Goal: Communication & Community: Answer question/provide support

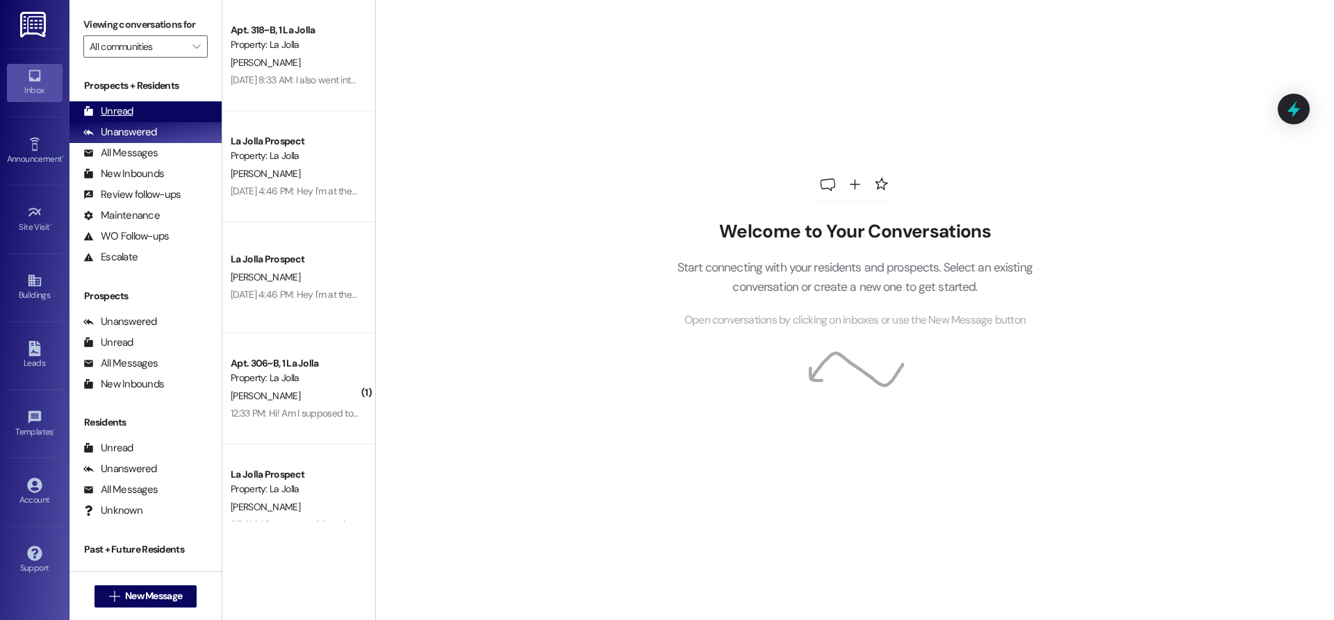
click at [156, 109] on div "Unread (0)" at bounding box center [145, 111] width 152 height 21
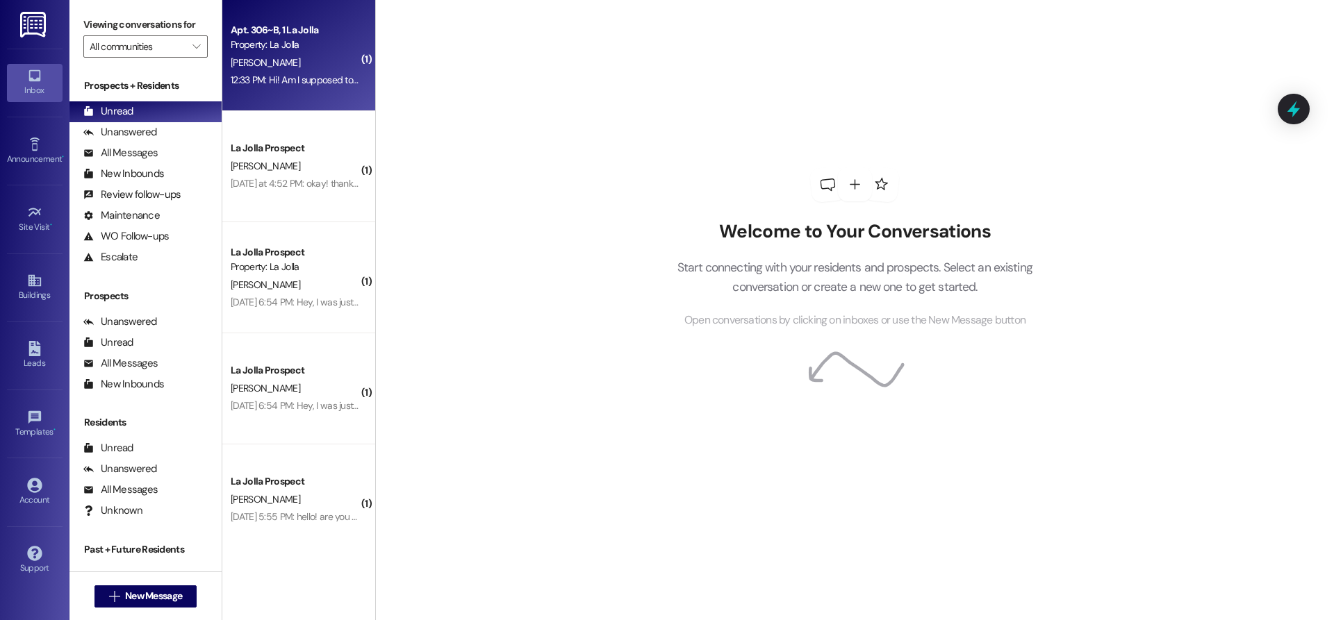
click at [251, 84] on div "12:33 PM: Hi! Am I supposed to have a seller agreement to sign? 12:33 PM: Hi! A…" at bounding box center [358, 80] width 254 height 13
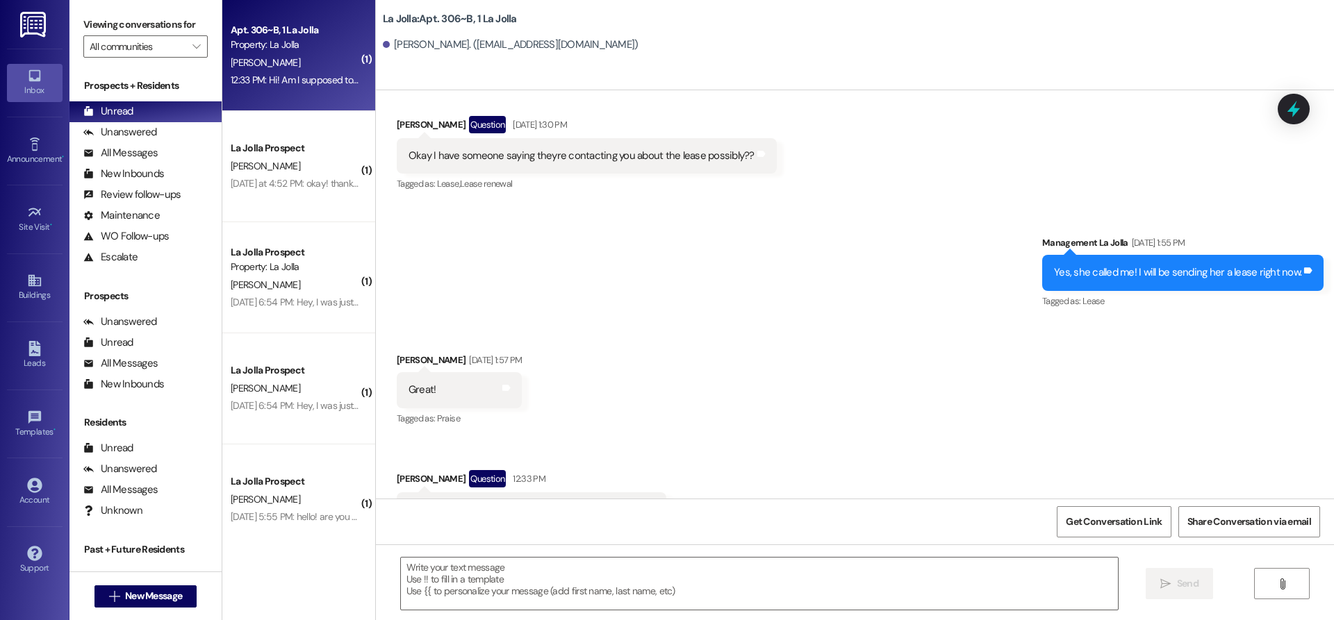
scroll to position [14832, 0]
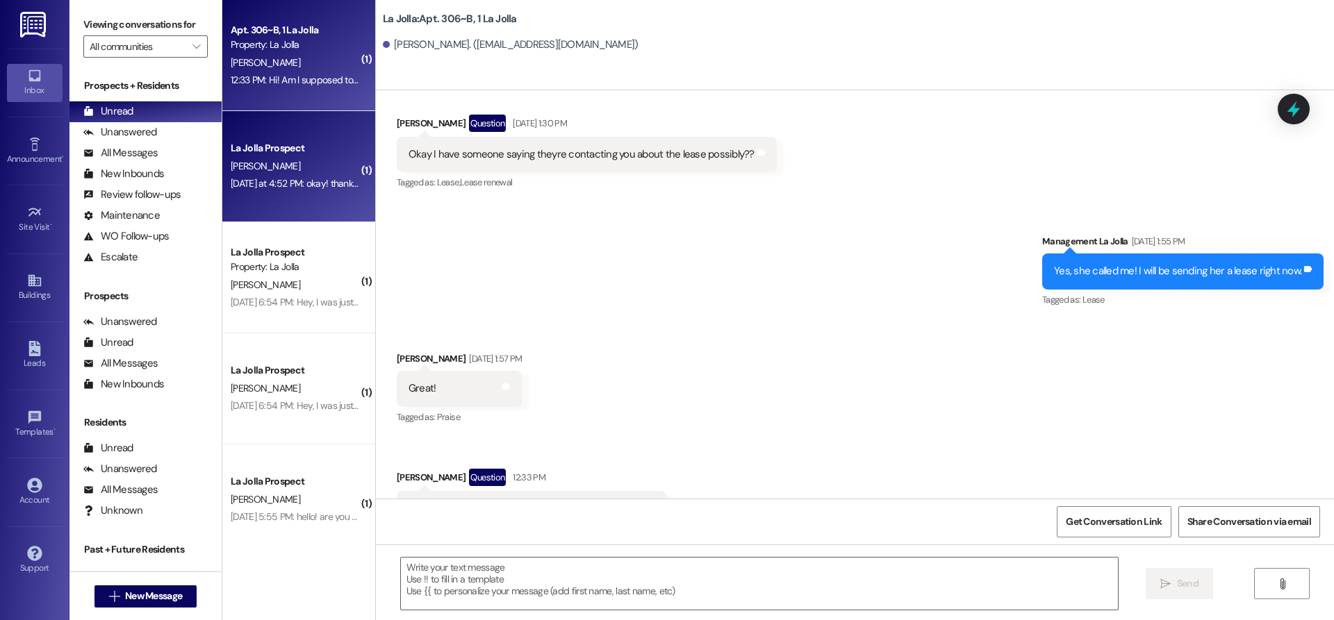
click at [326, 206] on div "La Jolla Prospect [PERSON_NAME] [DATE] at 4:52 PM: okay! thank you! I did every…" at bounding box center [298, 166] width 153 height 111
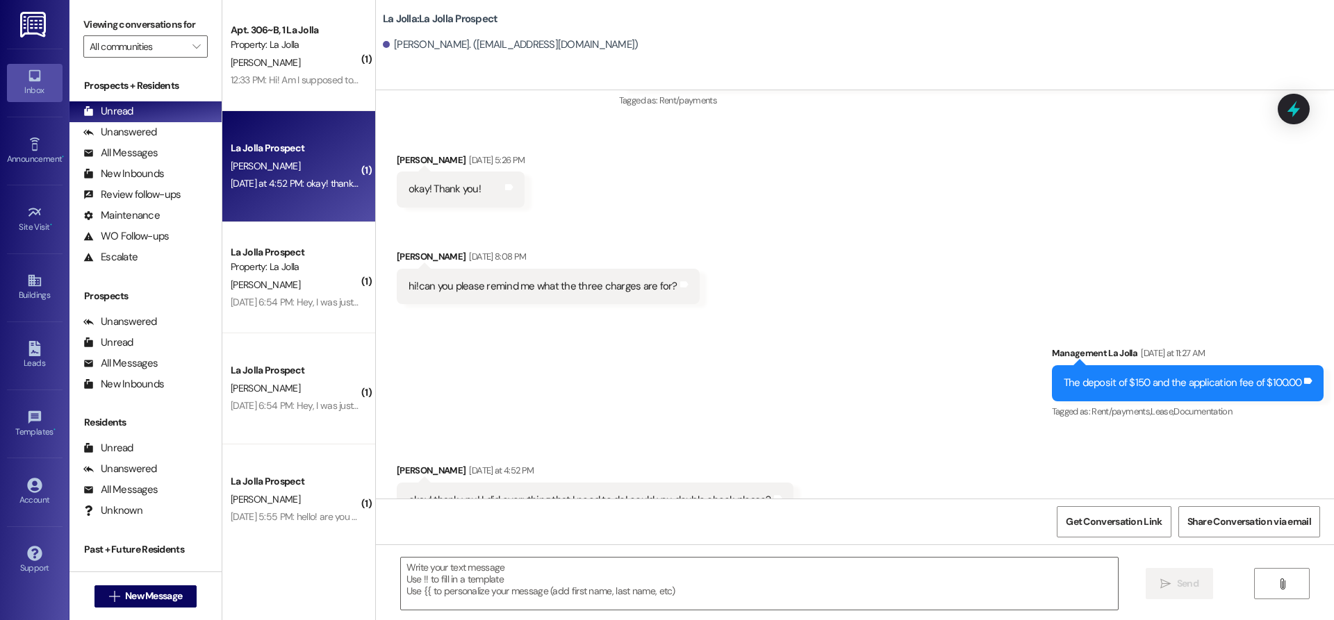
scroll to position [621, 0]
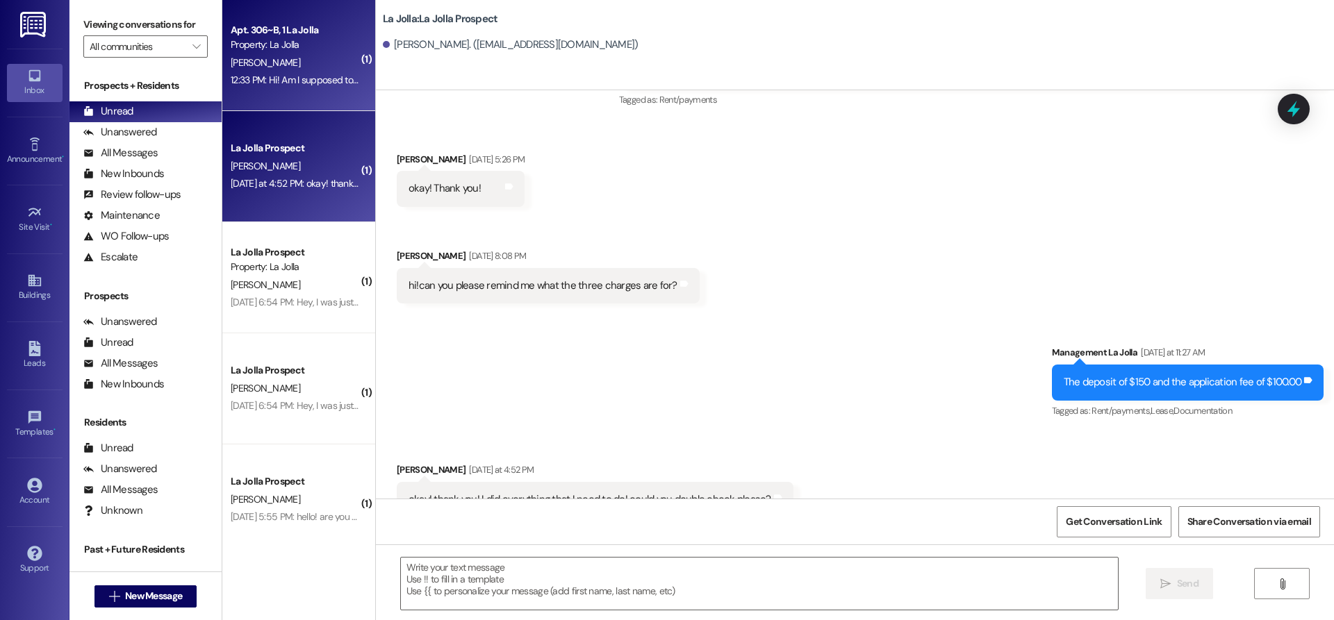
click at [258, 56] on span "[PERSON_NAME]" at bounding box center [265, 62] width 69 height 13
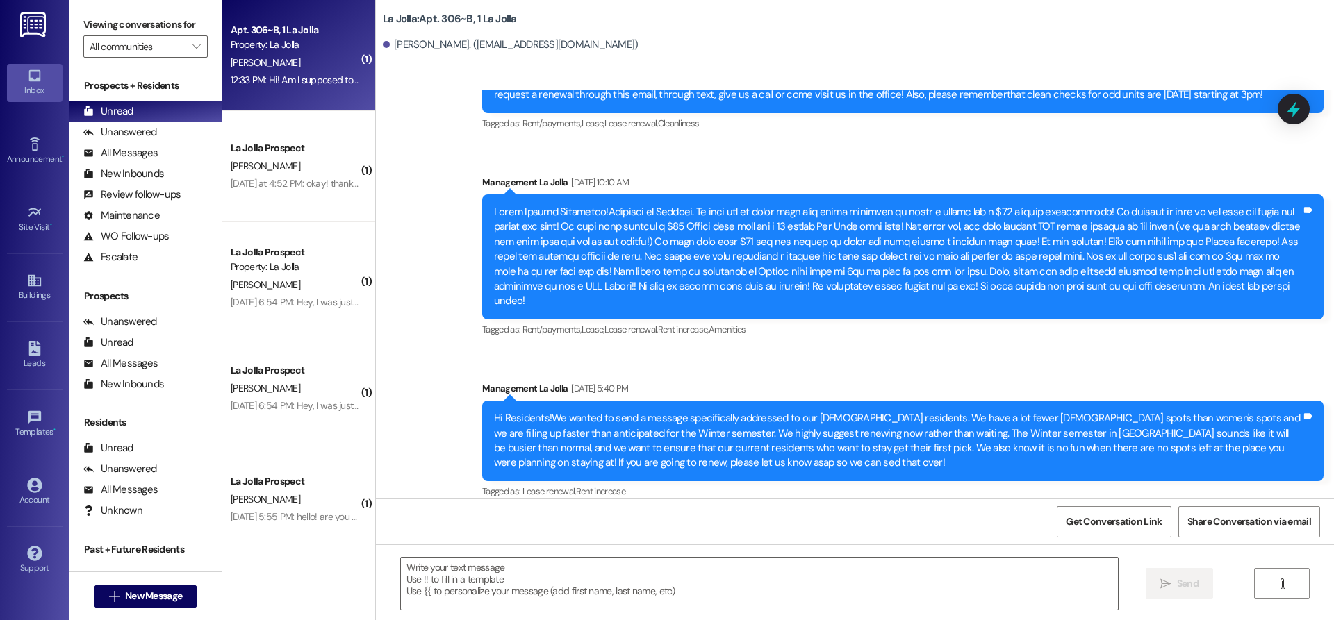
scroll to position [14831, 0]
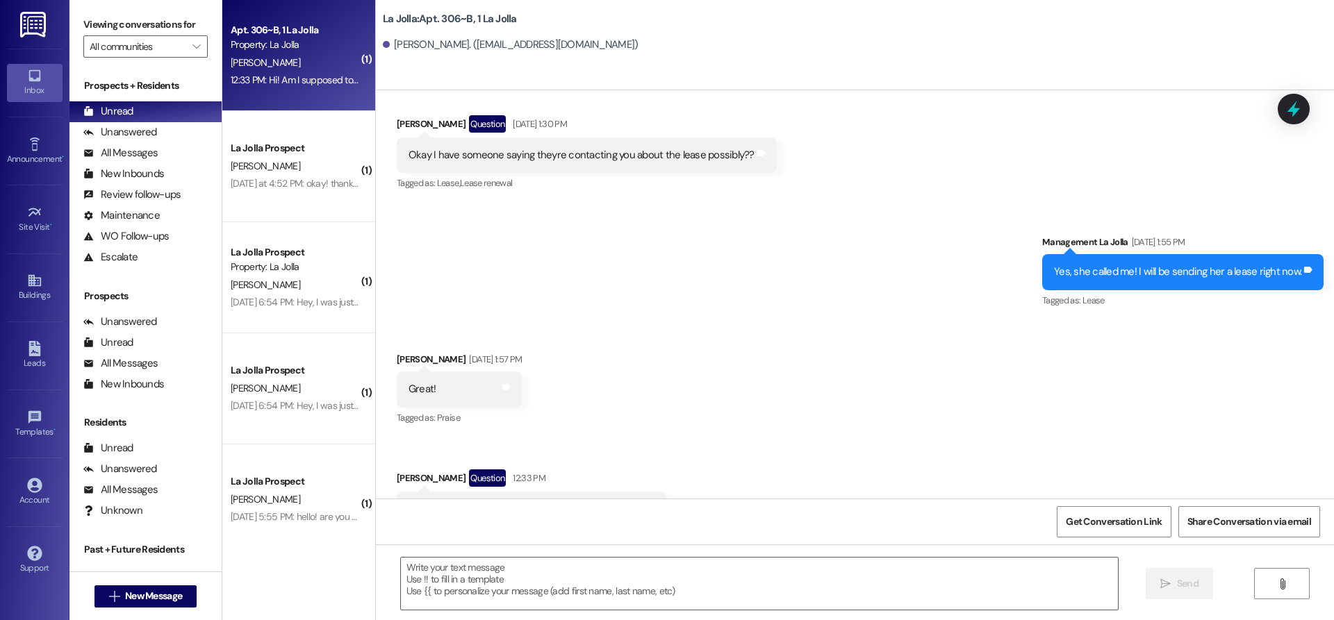
click at [524, 547] on div " Send " at bounding box center [855, 597] width 958 height 104
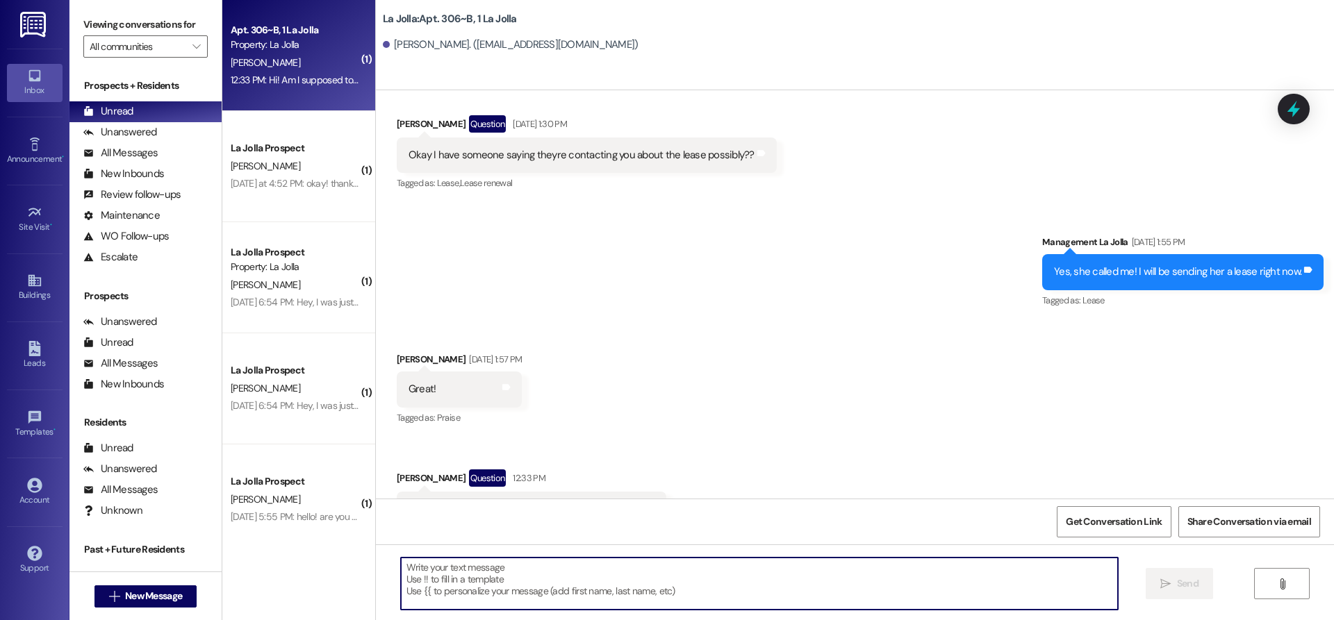
click at [511, 565] on textarea at bounding box center [759, 584] width 717 height 52
type textarea "What is your sellers name??"
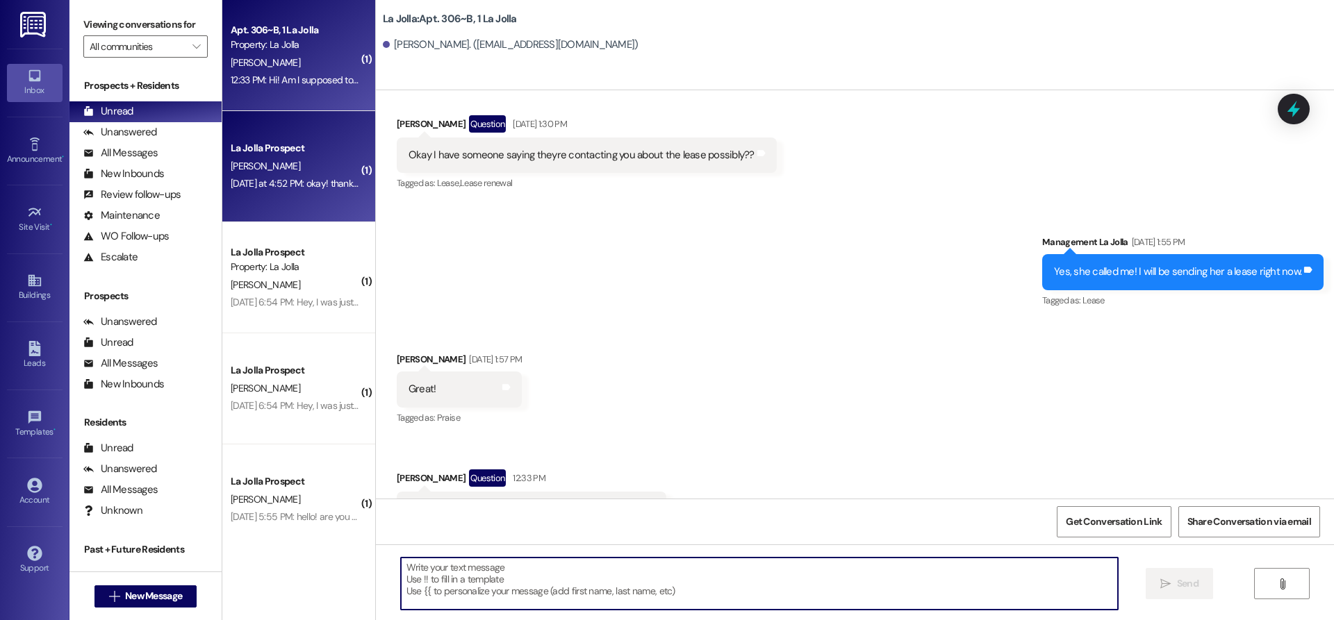
click at [297, 174] on div "[PERSON_NAME]" at bounding box center [294, 166] width 131 height 17
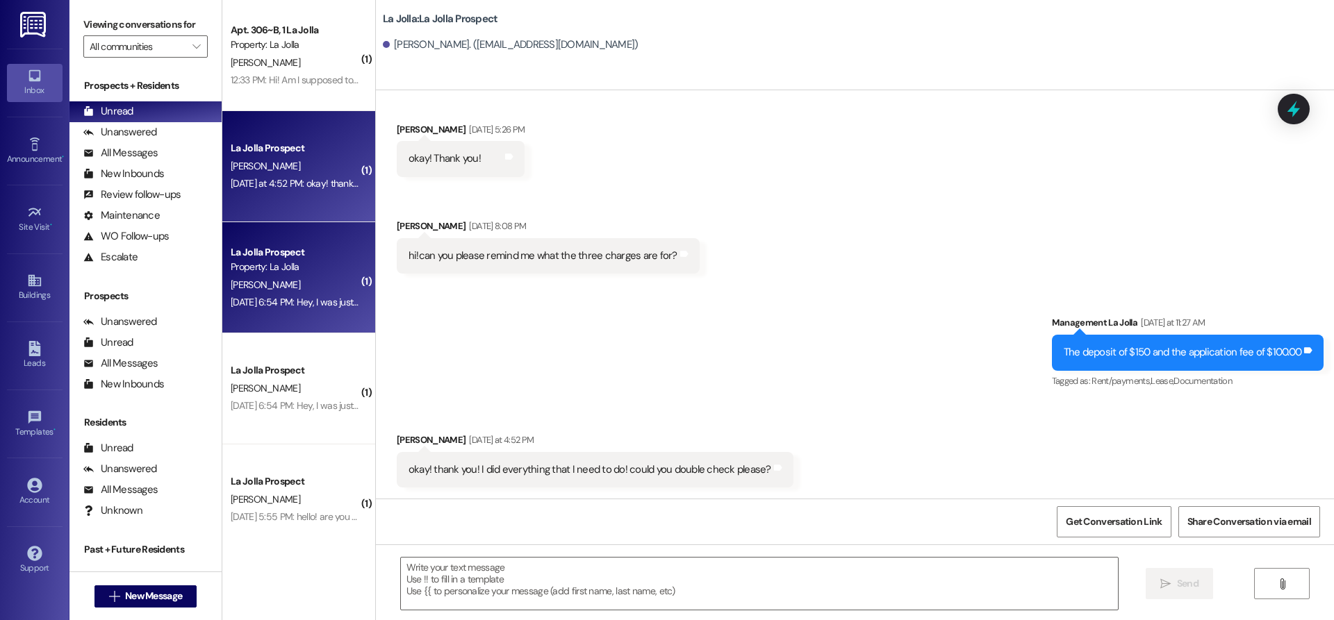
scroll to position [621, 0]
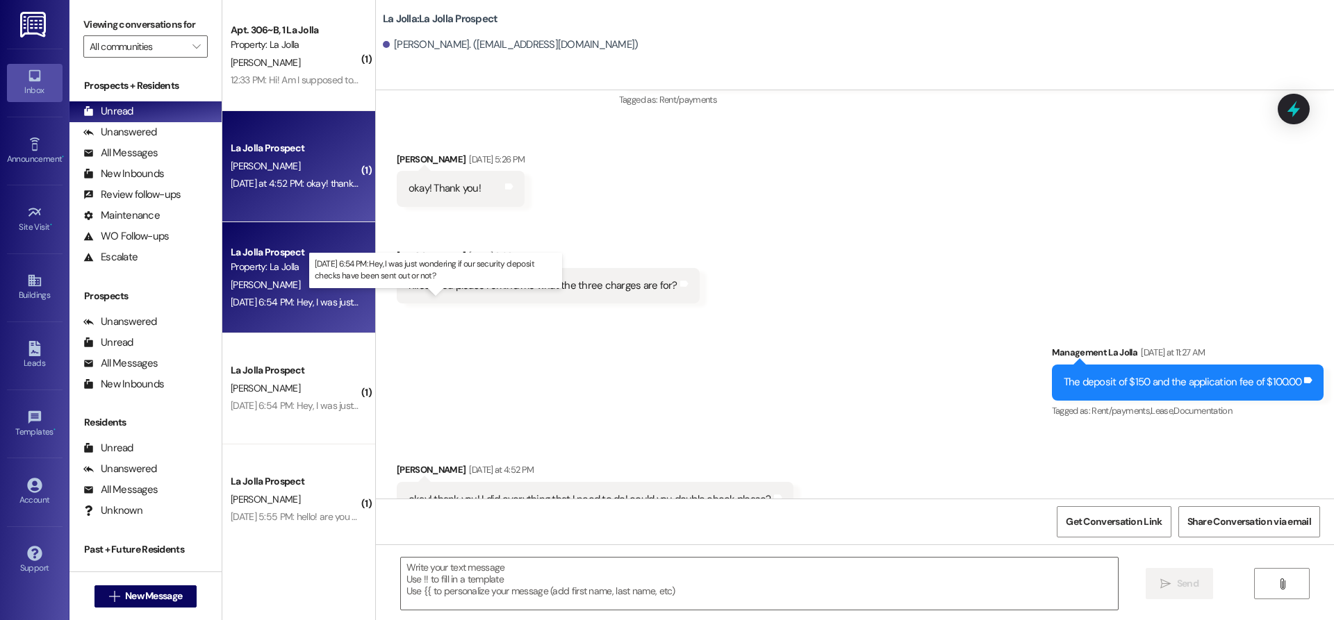
click at [265, 302] on div "[DATE] 6:54 PM: Hey, I was just wondering if our security deposit checks have b…" at bounding box center [430, 302] width 399 height 13
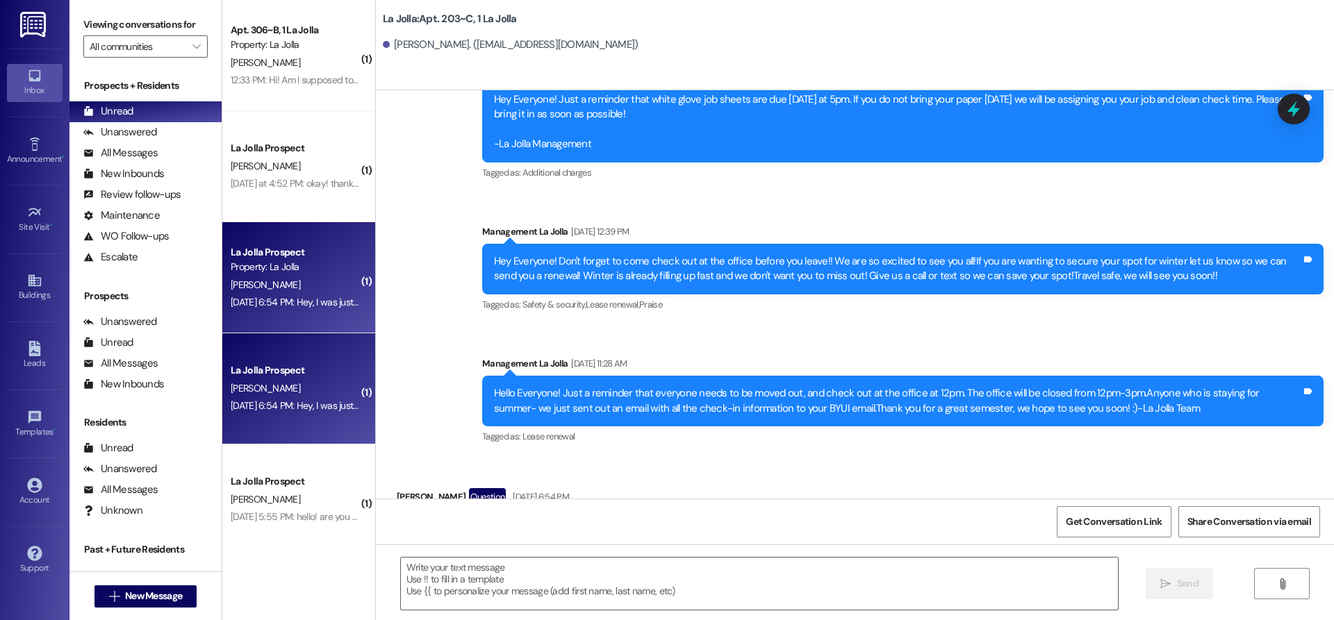
scroll to position [3506, 0]
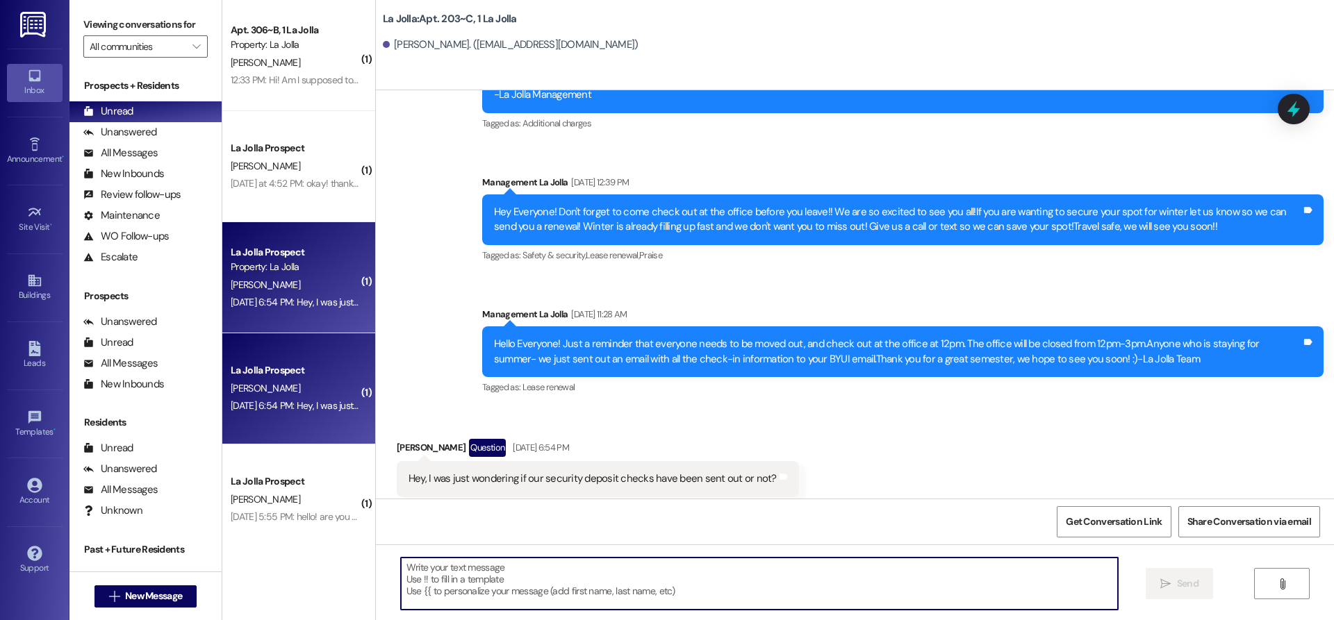
click at [495, 596] on textarea at bounding box center [759, 584] width 717 height 52
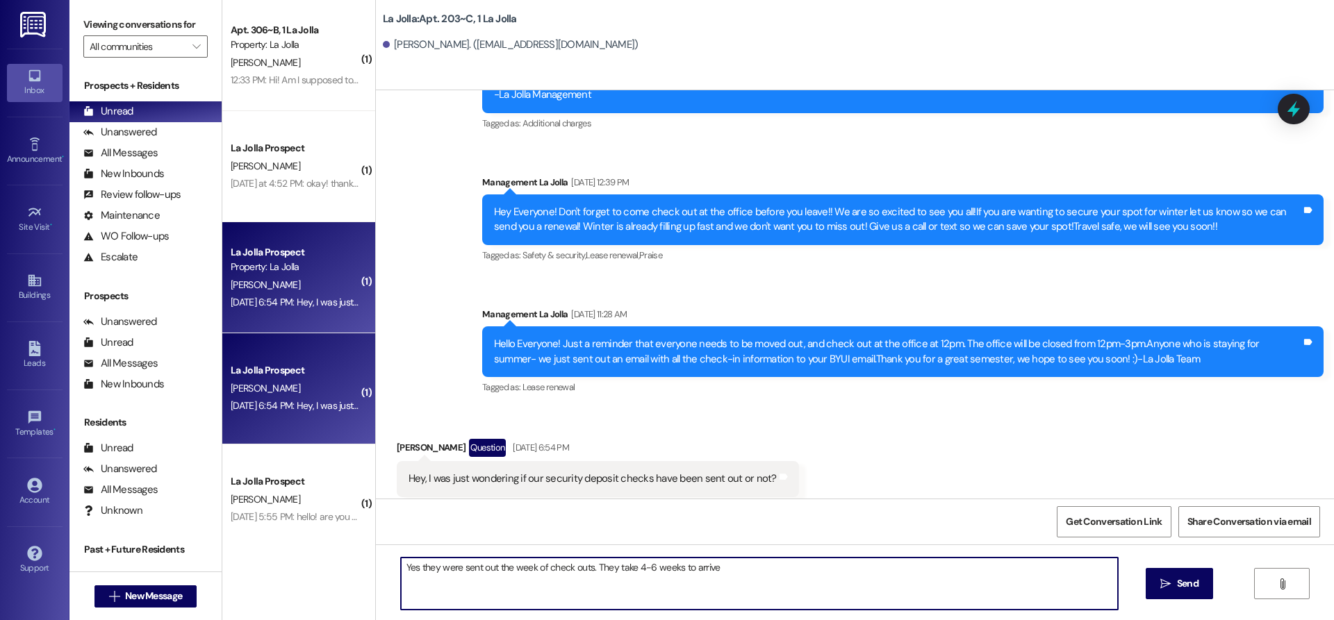
type textarea "Yes they were sent out the week of check outs. They take 4-6 weeks to arrive!"
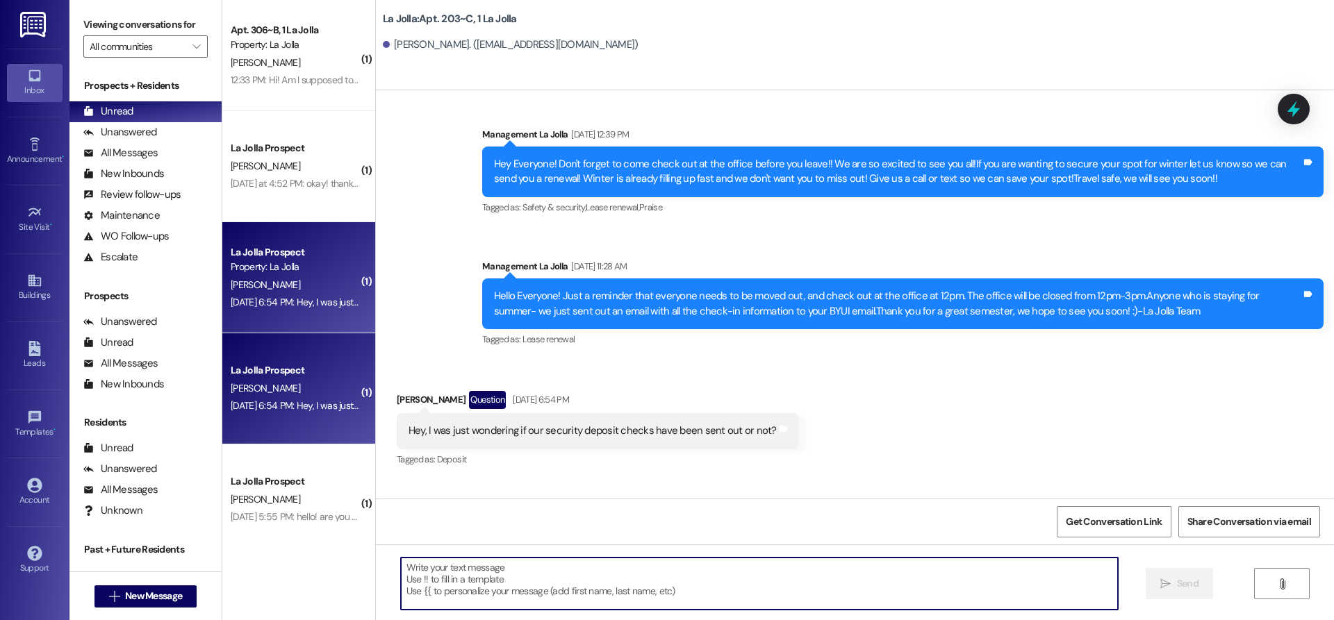
scroll to position [3603, 0]
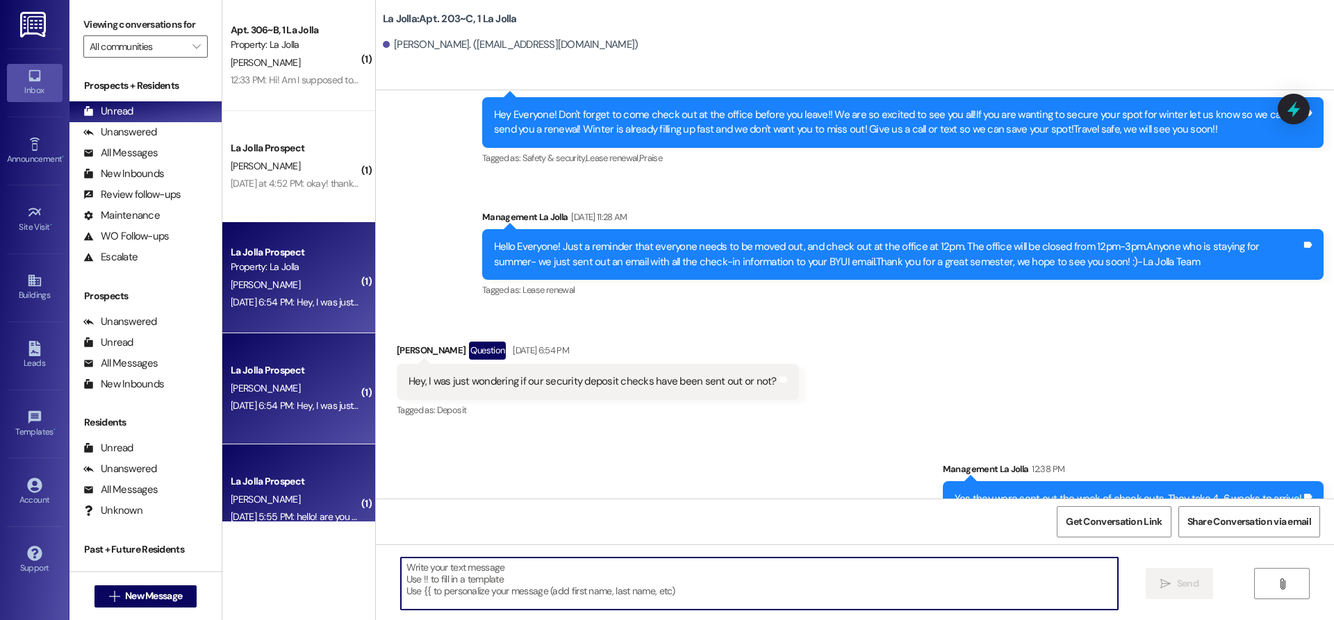
click at [309, 486] on div "La Jolla Prospect" at bounding box center [295, 481] width 129 height 15
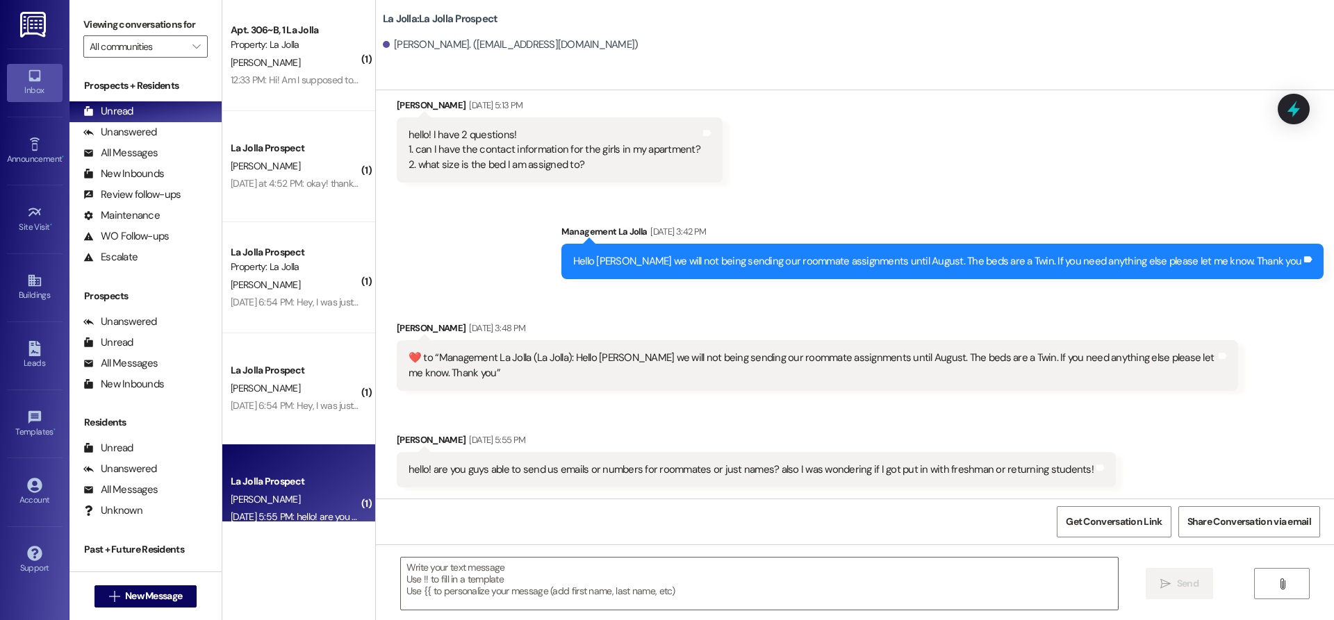
scroll to position [1397, 0]
click at [632, 577] on textarea at bounding box center [759, 584] width 717 height 52
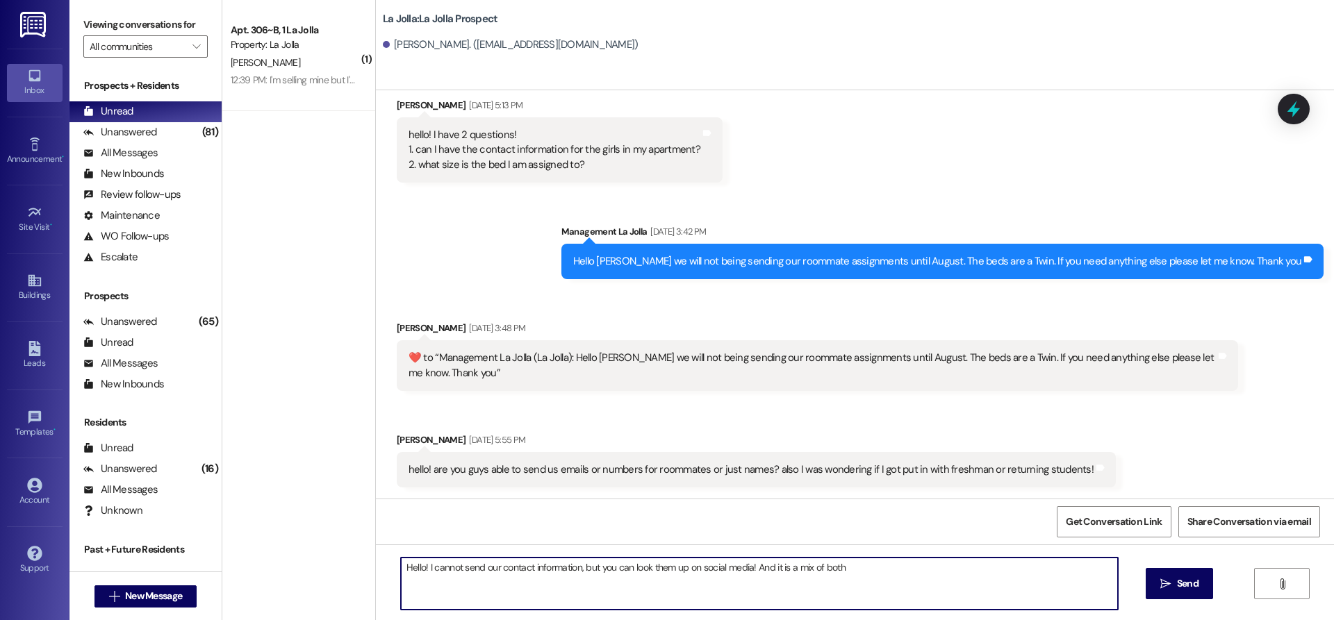
type textarea "Hello! I cannot send our contact information, but you can look them up on socia…"
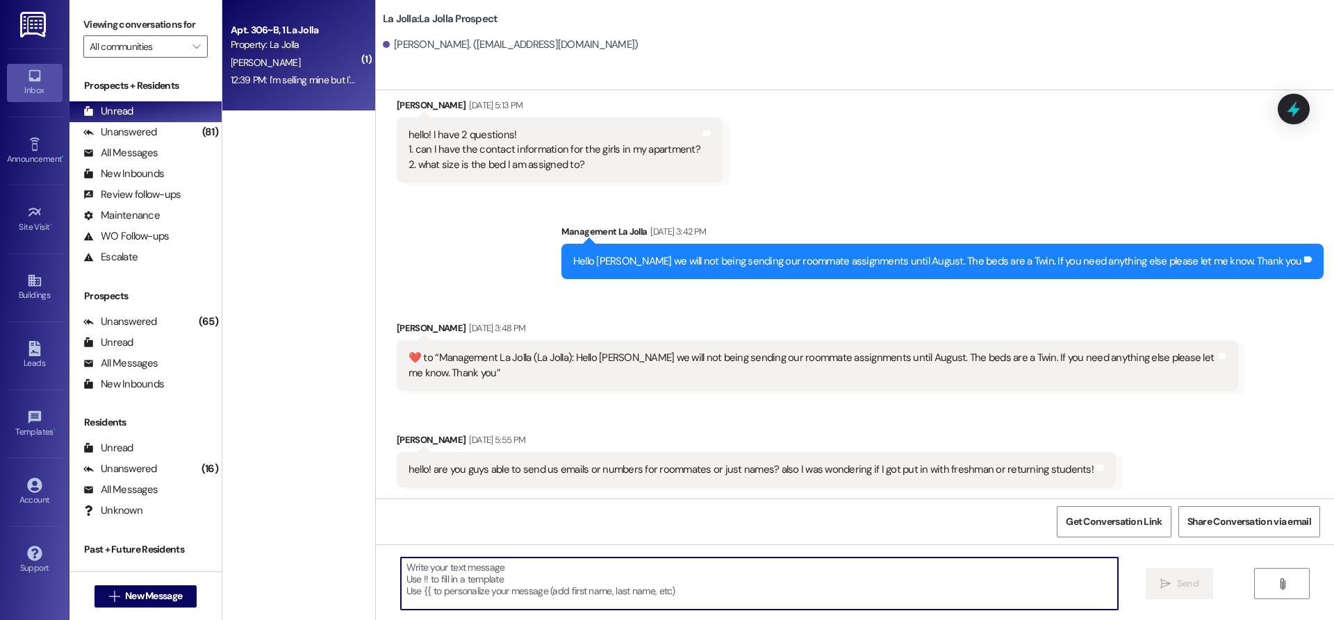
click at [249, 83] on div "12:39 PM: I'm selling mine but I've been talking to her mom [PERSON_NAME]? This…" at bounding box center [441, 80] width 421 height 13
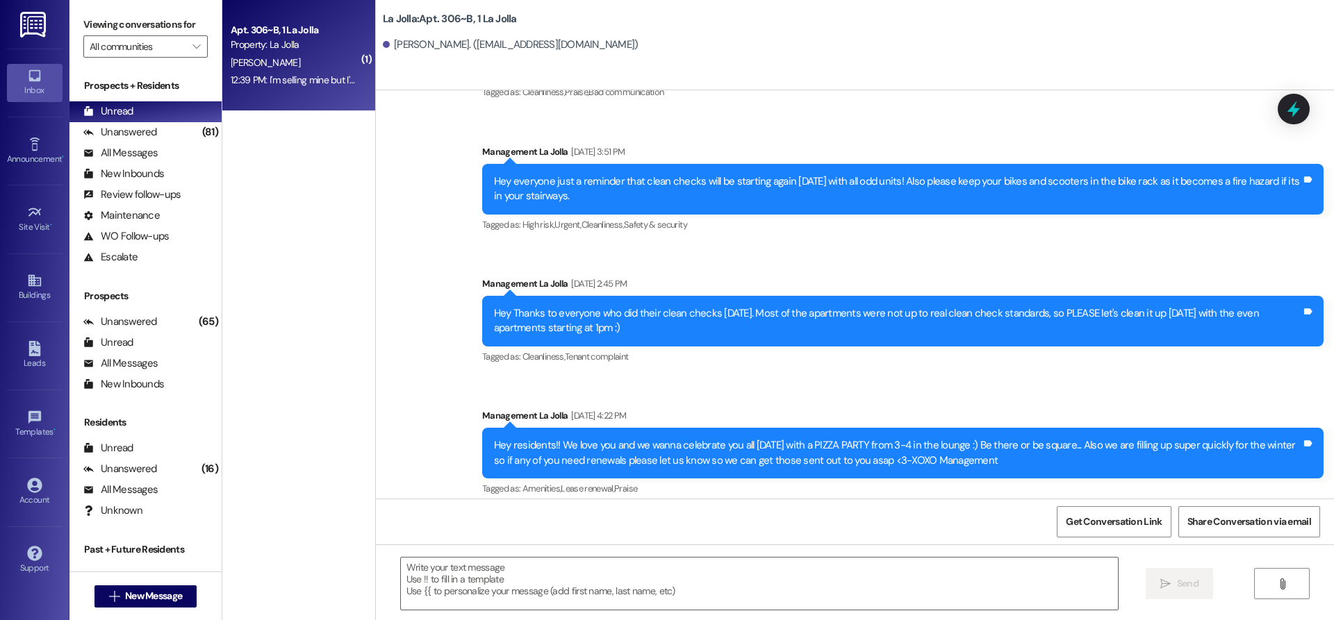
scroll to position [15041, 0]
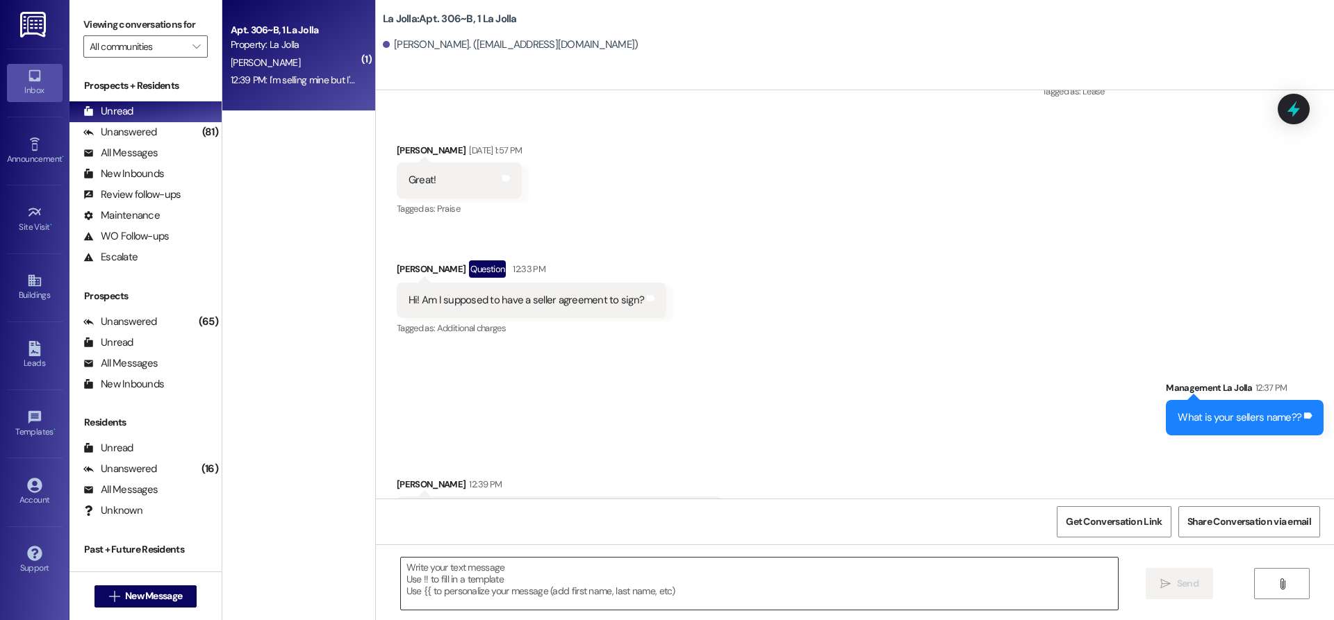
click at [467, 587] on textarea at bounding box center [759, 584] width 717 height 52
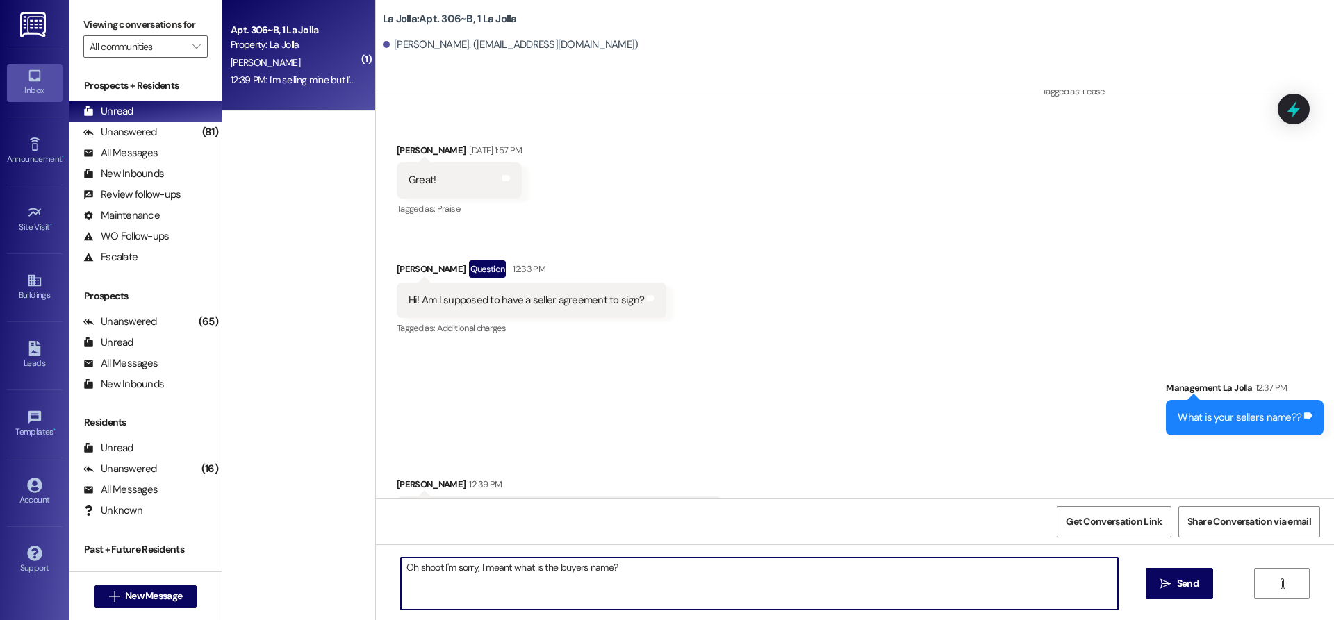
type textarea "Oh shoot I'm sorry, I meant what is the buyers name?"
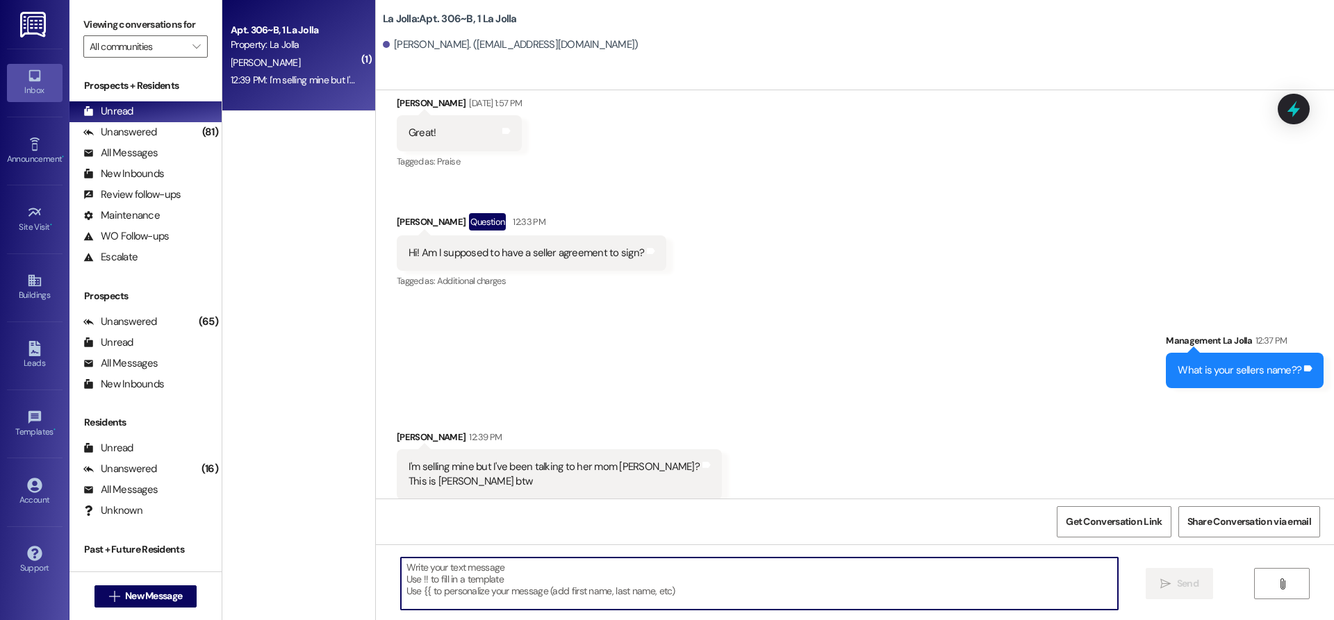
scroll to position [15137, 0]
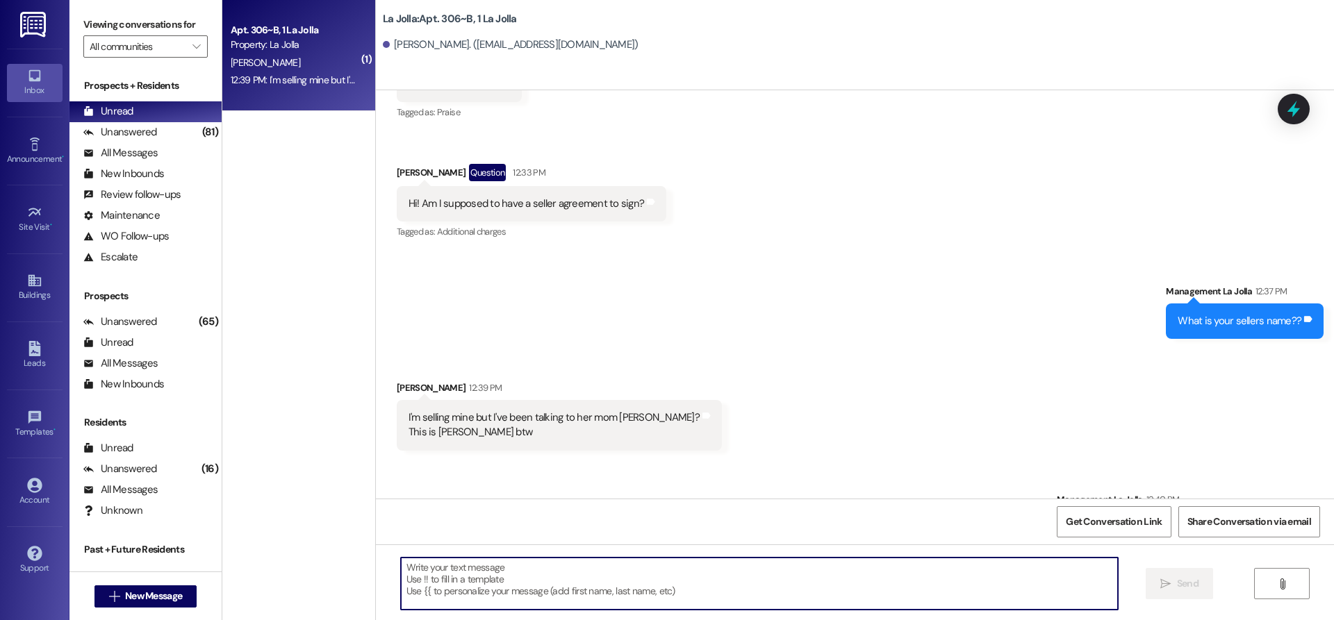
click at [472, 573] on textarea at bounding box center [759, 584] width 717 height 52
type textarea "Is it sofia? I'm pretty"
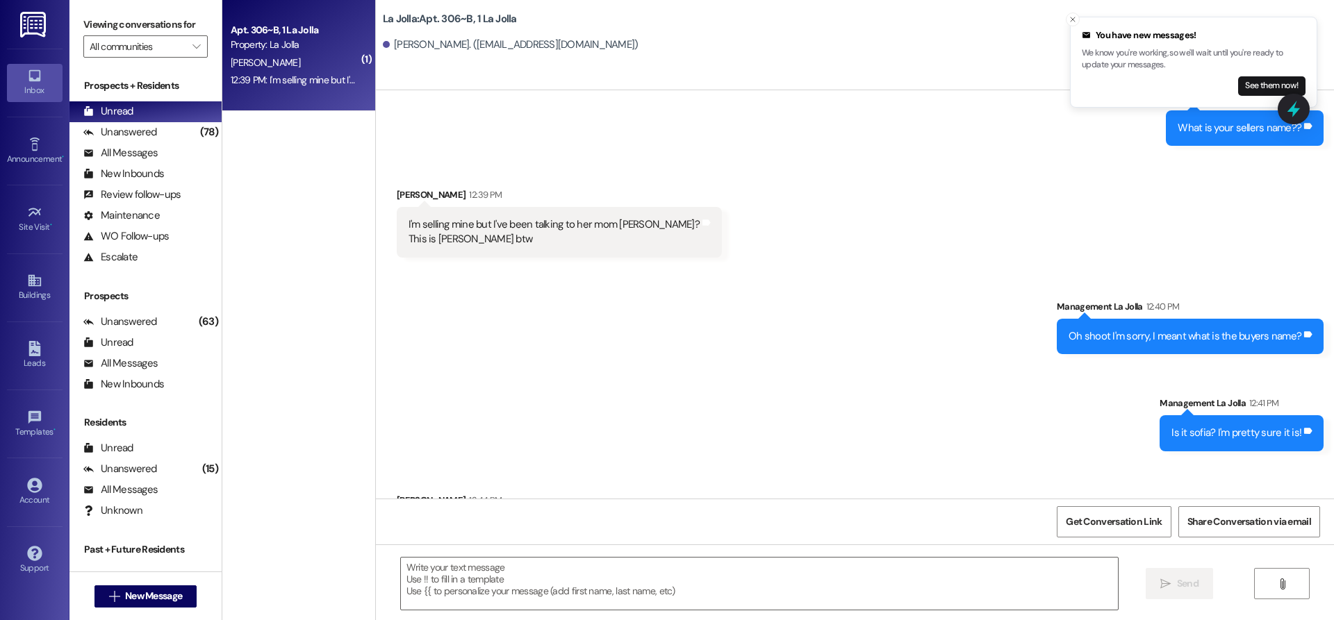
scroll to position [15331, 0]
click at [568, 583] on textarea at bounding box center [759, 584] width 717 height 52
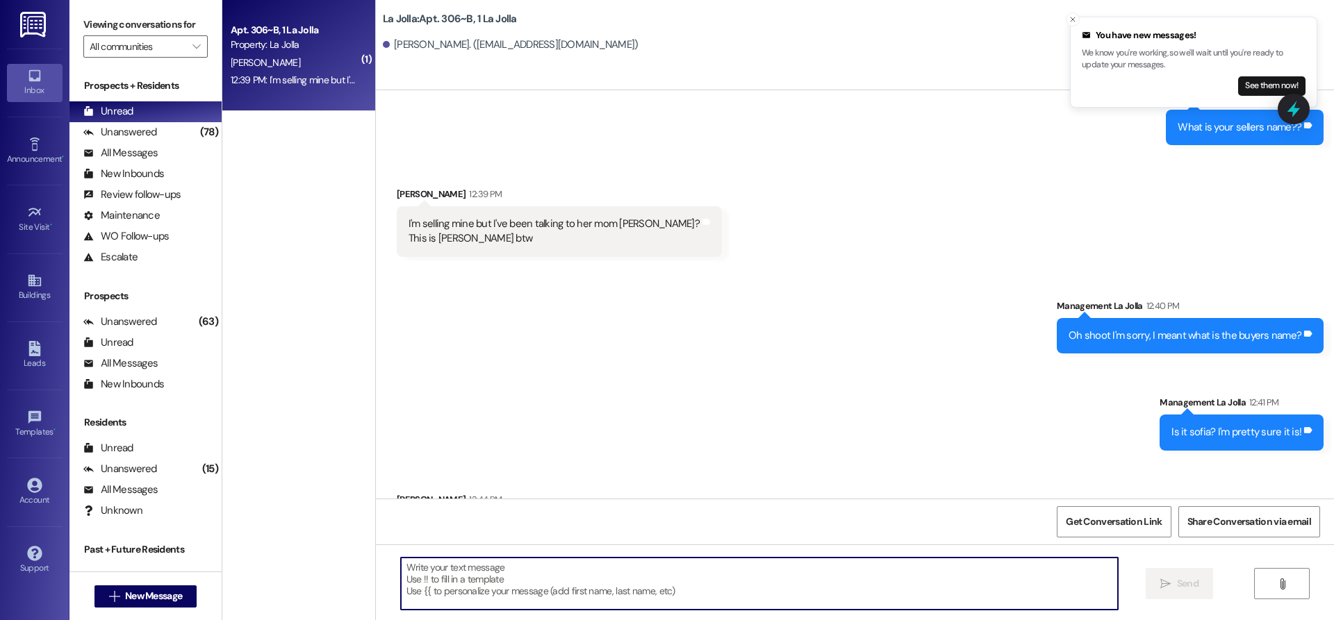
click at [507, 572] on textarea at bounding box center [759, 584] width 717 height 52
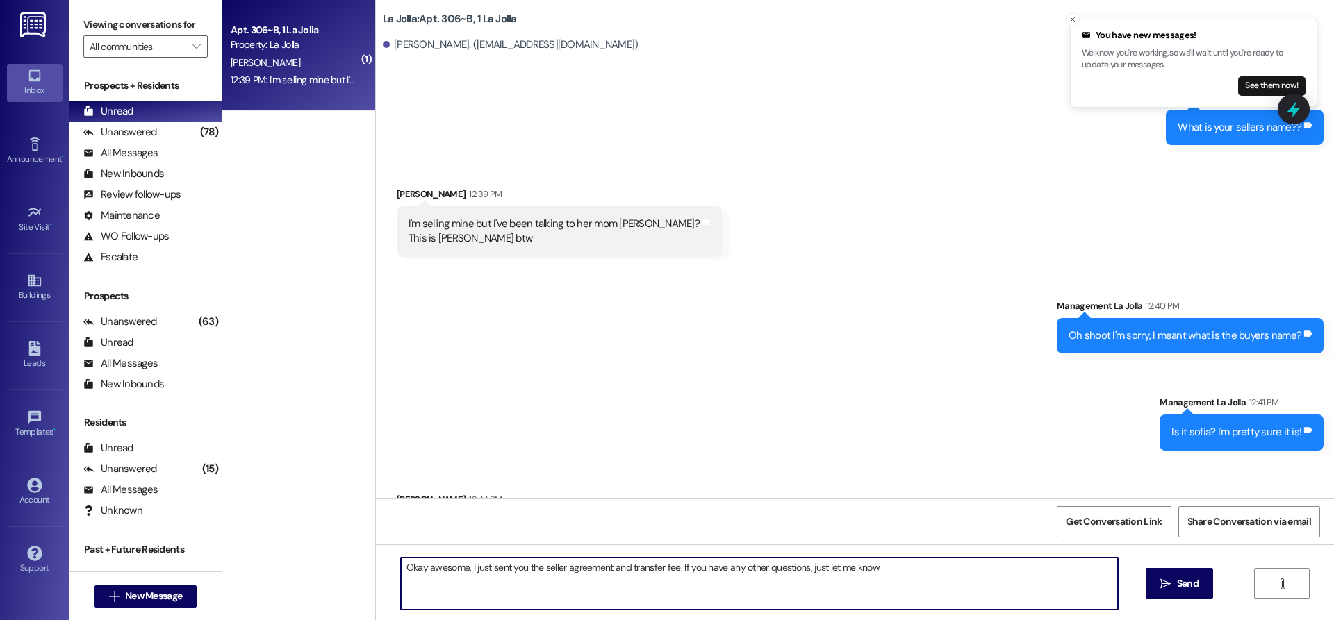
type textarea "Okay awesome, I just sent you the seller agreement and transfer fee. If you hav…"
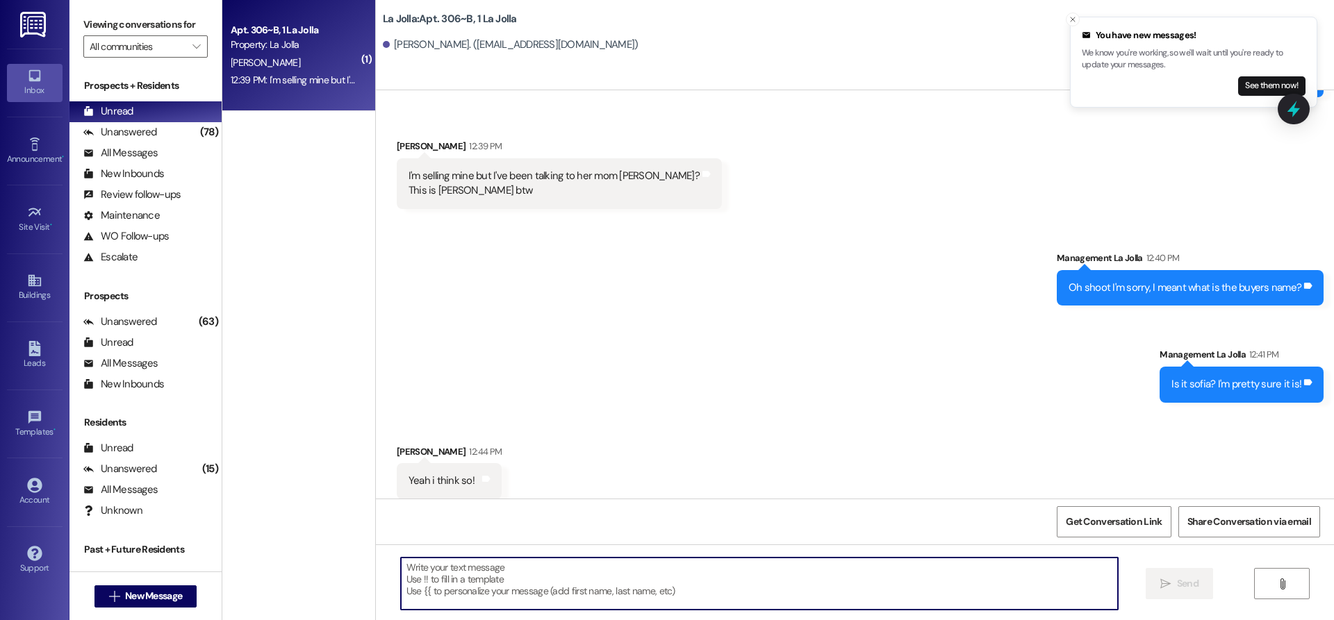
scroll to position [15428, 0]
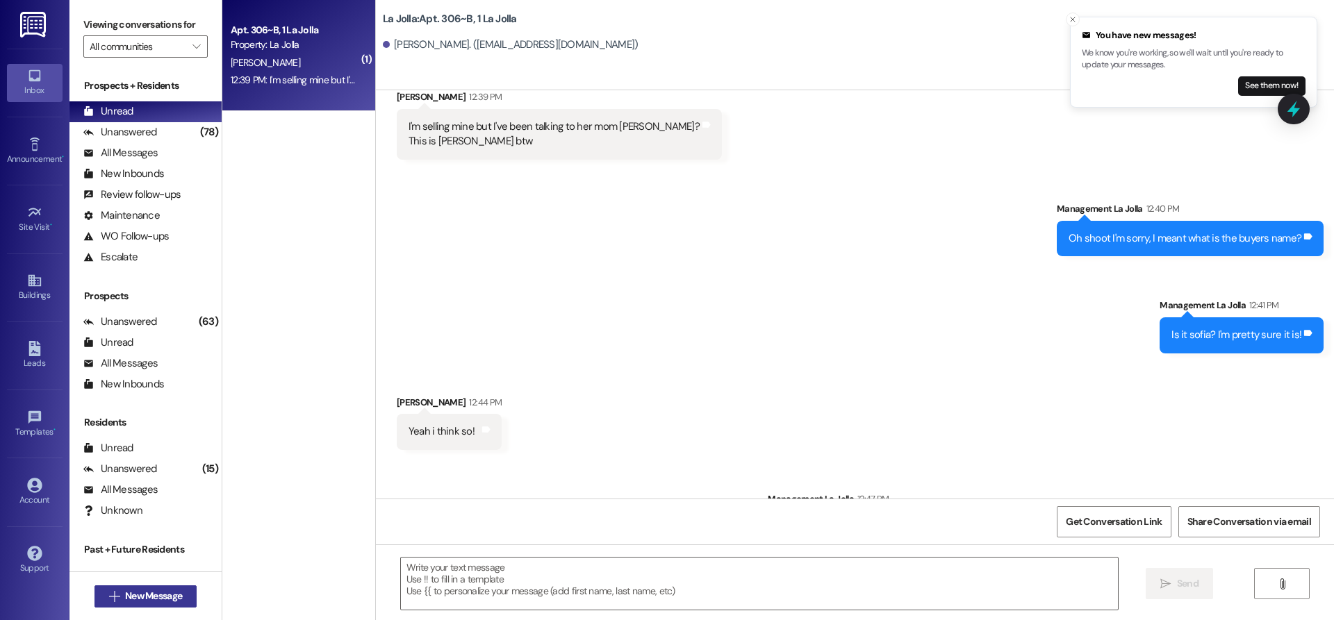
click at [156, 593] on span "New Message" at bounding box center [153, 596] width 57 height 15
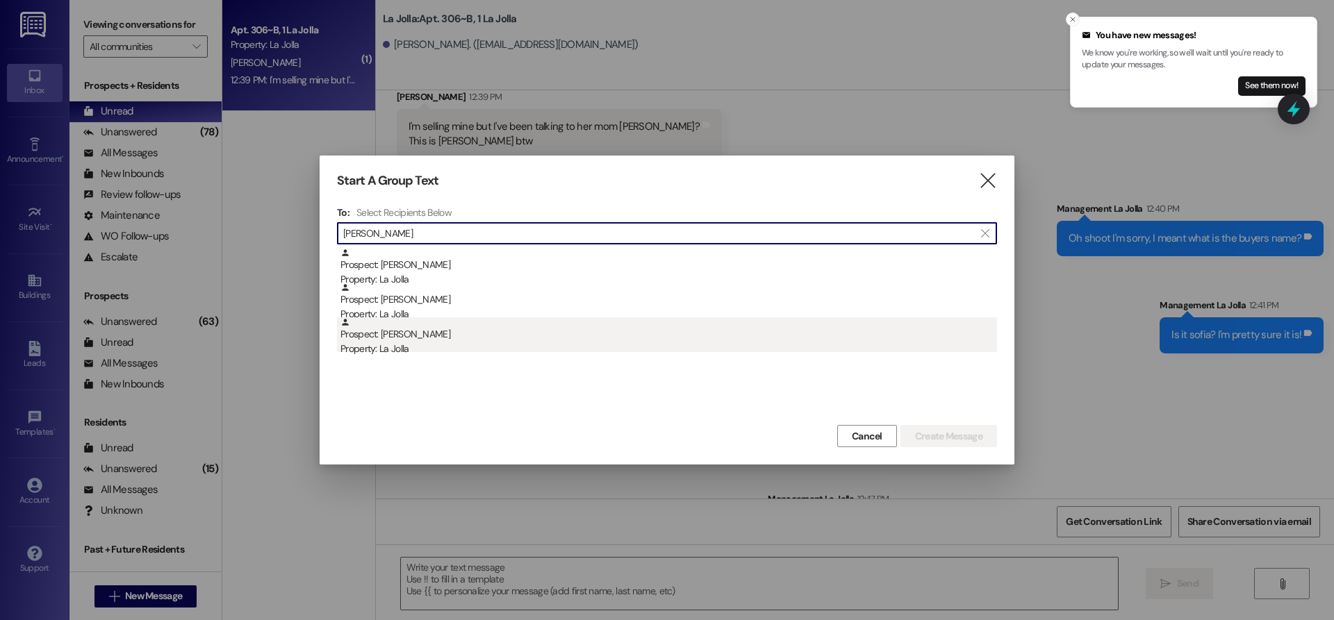
type input "[PERSON_NAME]"
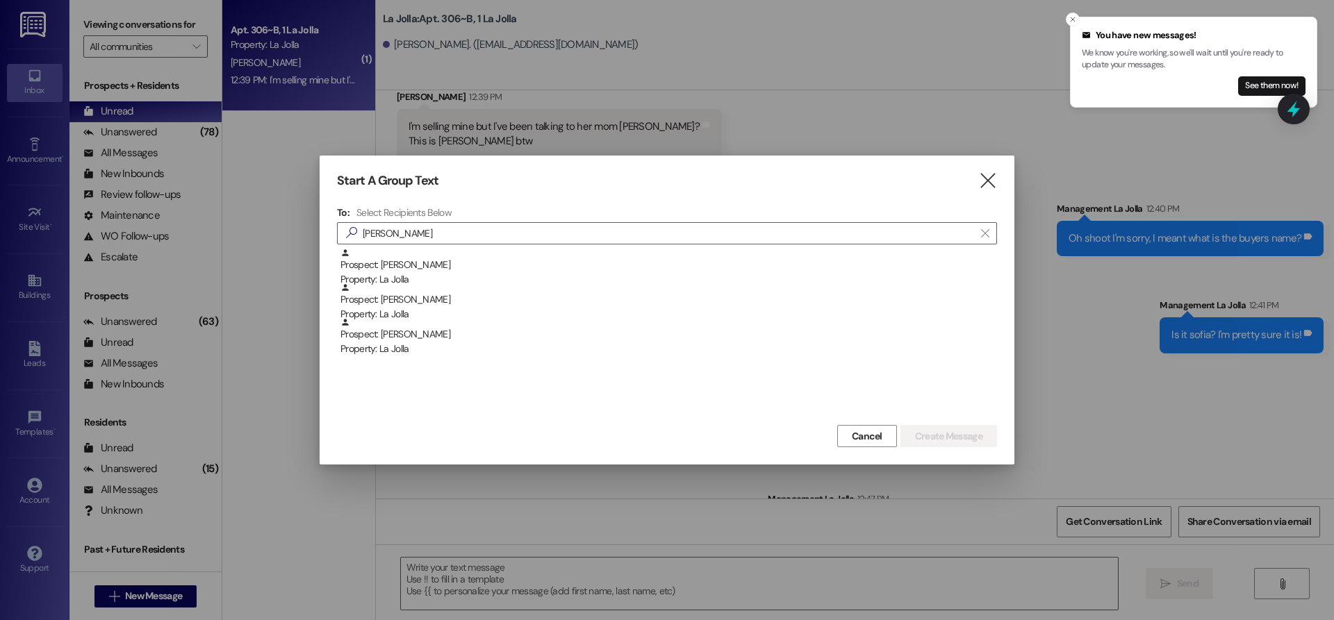
click at [404, 348] on div "Property: La Jolla" at bounding box center [668, 349] width 656 height 15
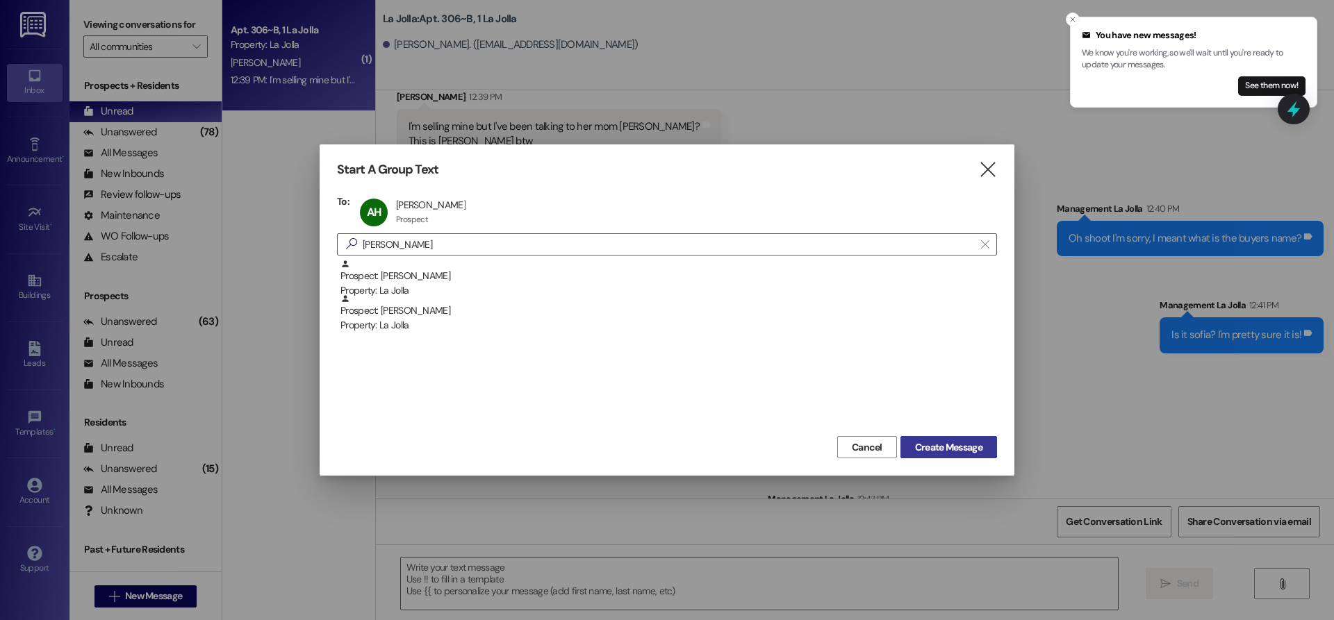
click at [989, 452] on button "Create Message" at bounding box center [948, 447] width 97 height 22
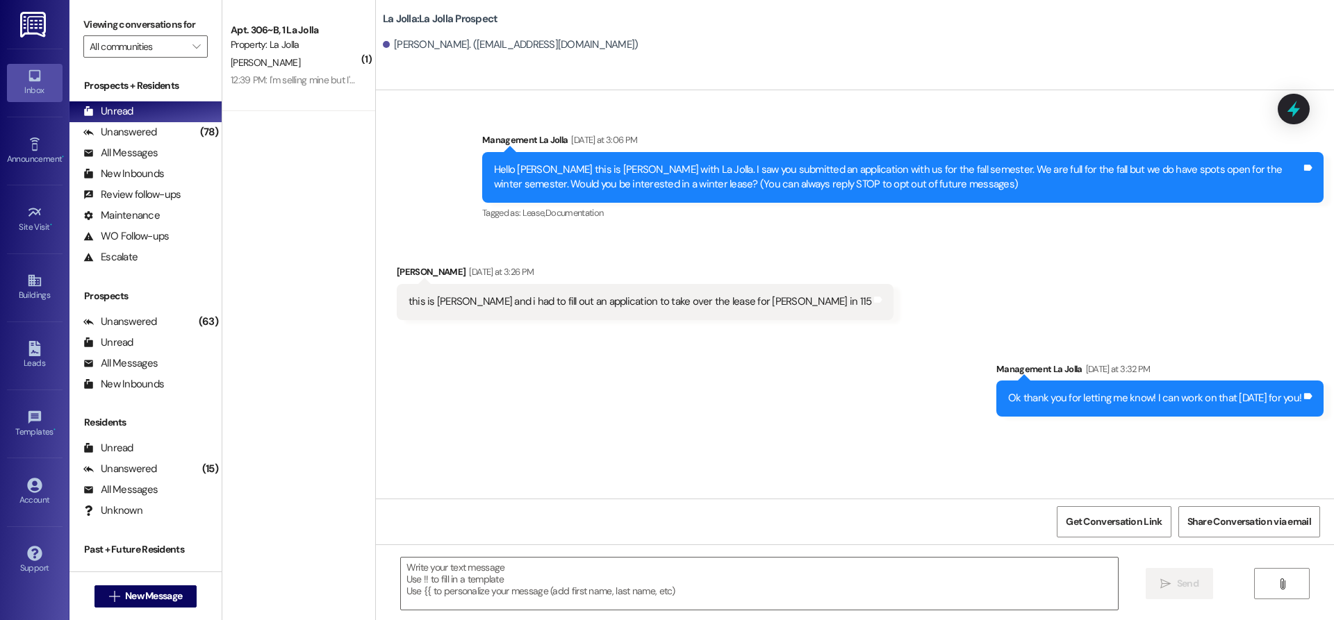
scroll to position [0, 0]
